Goal: Navigation & Orientation: Find specific page/section

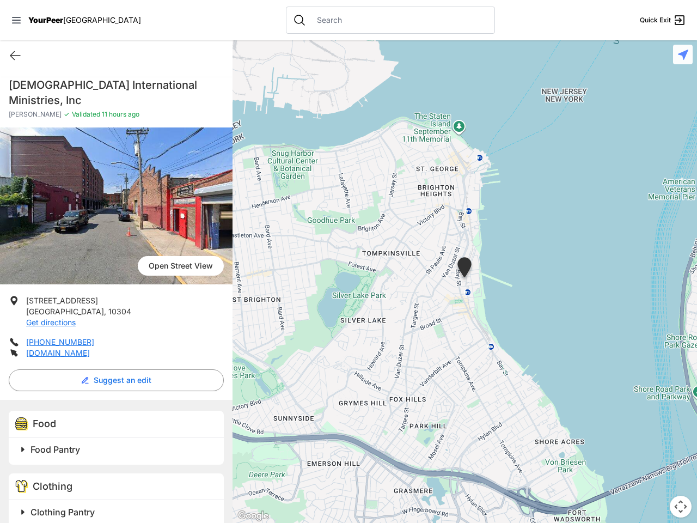
click at [16, 20] on icon at bounding box center [16, 20] width 9 height 7
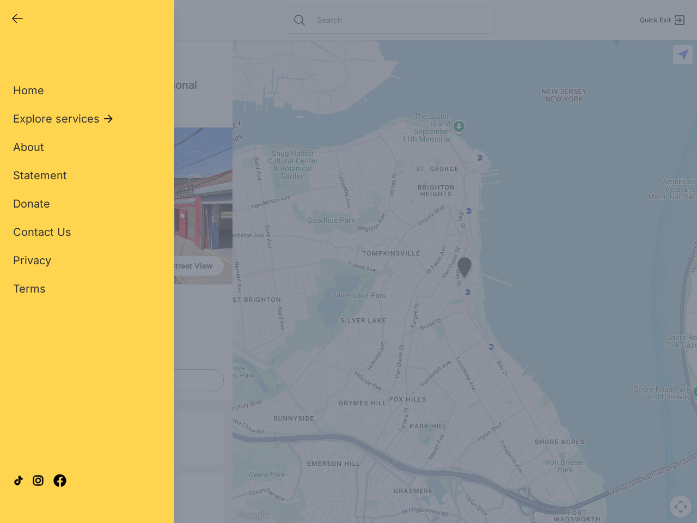
click at [15, 56] on div "Home Explore services About Statement Donate Contact Us Privacy Terms" at bounding box center [87, 172] width 148 height 248
click at [113, 380] on div "Single Adult Families Soup Kitchen Food Pantry Toiletries Restrooms Showers Lau…" at bounding box center [87, 249] width 148 height 403
click at [23, 449] on div "Single Adult Families Soup Kitchen Food Pantry Toiletries Restrooms Showers Lau…" at bounding box center [87, 249] width 148 height 403
click at [118, 449] on div "Single Adult Families Soup Kitchen Food Pantry Toiletries Restrooms Showers Lau…" at bounding box center [87, 249] width 148 height 403
click at [23, 512] on div "Close panel YourPeer NYC Quick Exit Single Adult Families Soup Kitchen Food Pan…" at bounding box center [87, 261] width 174 height 523
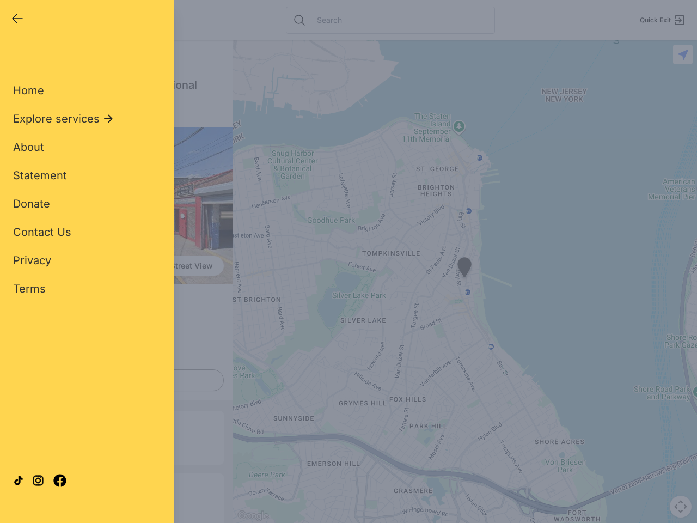
click at [118, 512] on div "Close panel YourPeer NYC Quick Exit Single Adult Families Soup Kitchen Food Pan…" at bounding box center [87, 261] width 174 height 523
click at [465, 282] on div "Close panel YourPeer NYC Quick Exit Single Adult Families Soup Kitchen Food Pan…" at bounding box center [348, 261] width 697 height 523
